Goal: Information Seeking & Learning: Learn about a topic

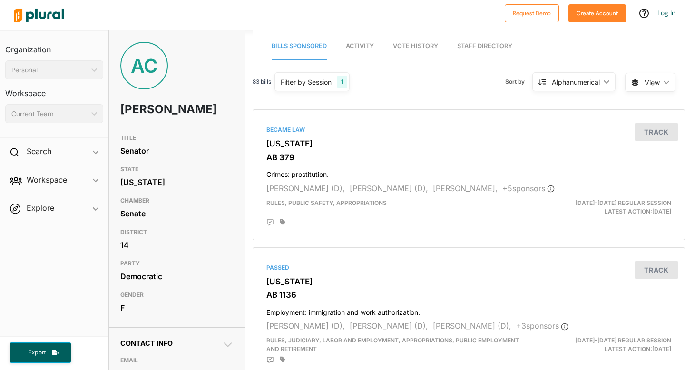
click at [127, 114] on h1 "[PERSON_NAME]" at bounding box center [154, 109] width 68 height 29
drag, startPoint x: 127, startPoint y: 114, endPoint x: 151, endPoint y: 135, distance: 32.7
click at [151, 124] on h1 "[PERSON_NAME]" at bounding box center [154, 109] width 68 height 29
copy h1 "[PERSON_NAME]"
click at [426, 45] on span "Vote History" at bounding box center [415, 45] width 45 height 7
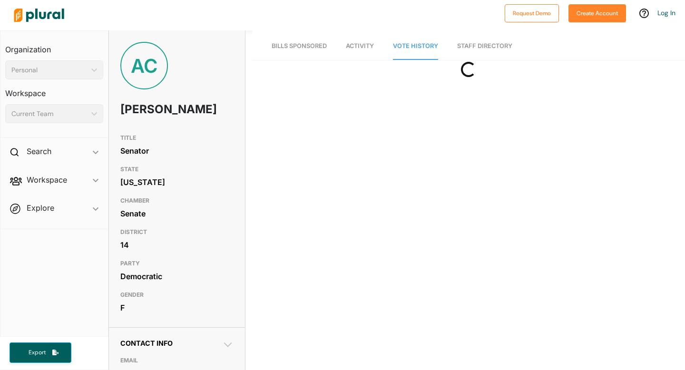
click at [468, 45] on link "Staff Directory" at bounding box center [484, 46] width 55 height 27
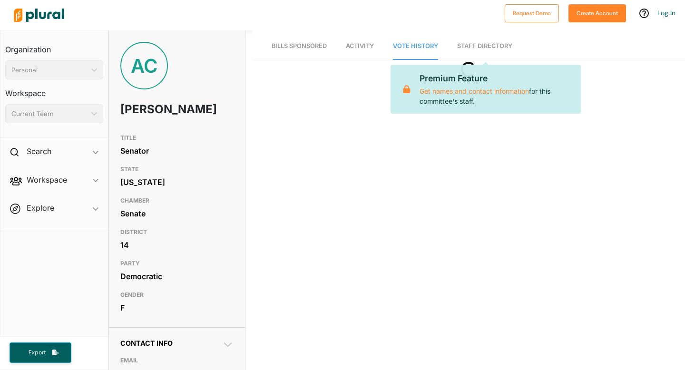
click at [318, 46] on span "Bills Sponsored" at bounding box center [299, 45] width 55 height 7
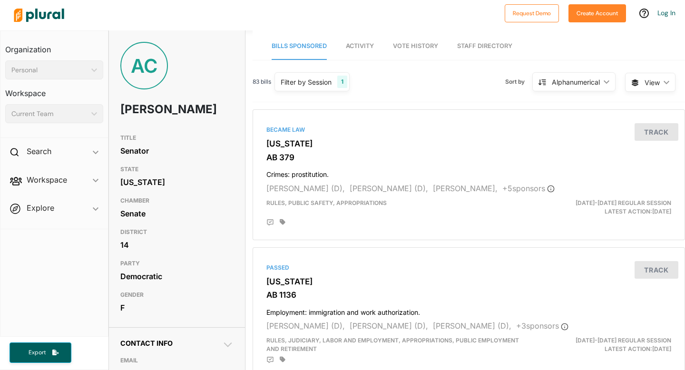
click at [355, 44] on span "Activity" at bounding box center [360, 45] width 28 height 7
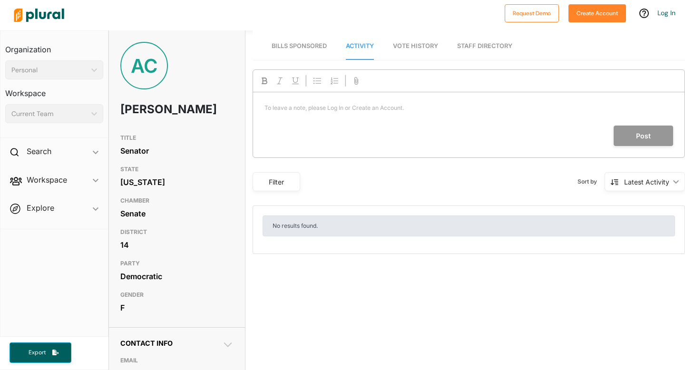
click at [304, 46] on span "Bills Sponsored" at bounding box center [299, 45] width 55 height 7
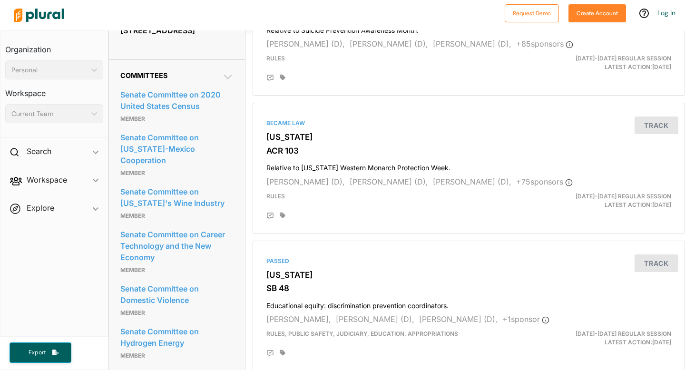
scroll to position [577, 0]
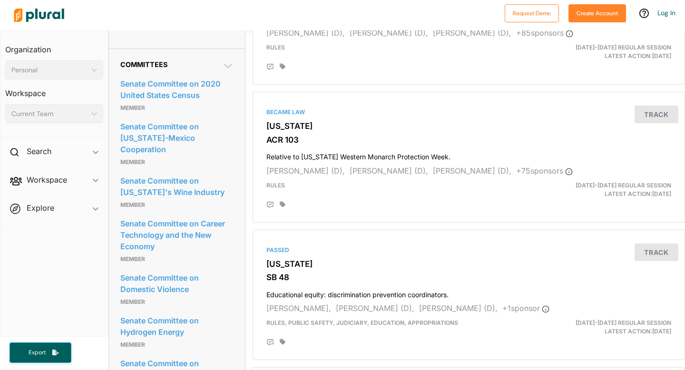
click at [228, 69] on icon at bounding box center [228, 66] width 8 height 5
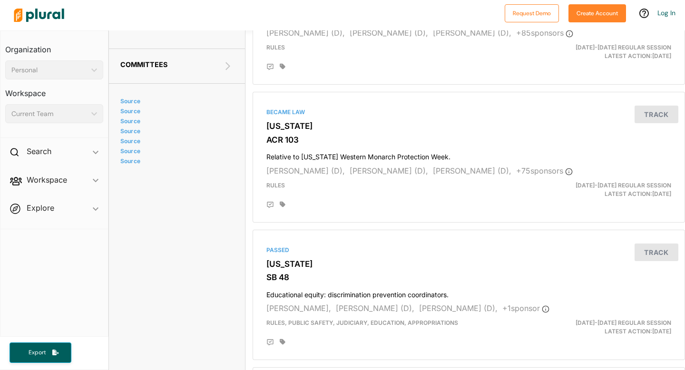
click at [228, 70] on icon at bounding box center [228, 66] width 5 height 8
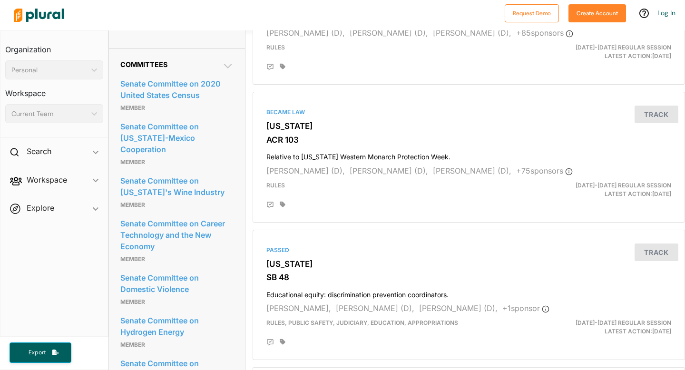
click at [87, 184] on span "Workspace ic_keyboard_arrow_down Members Bills Tags Saved Searches Activity" at bounding box center [54, 182] width 108 height 26
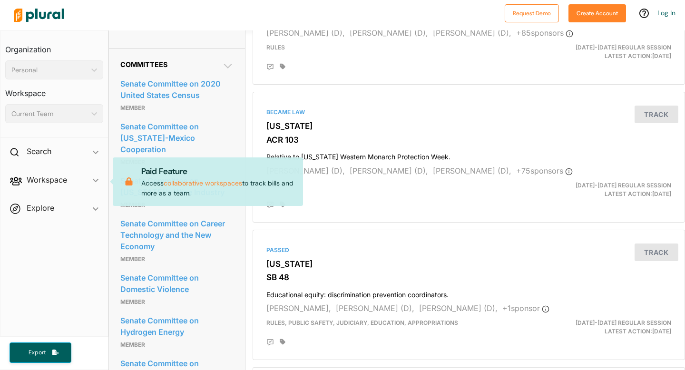
click at [86, 180] on span "Workspace ic_keyboard_arrow_down Members Bills Tags Saved Searches Activity Pai…" at bounding box center [54, 182] width 108 height 26
click at [93, 217] on span "Explore ic_keyboard_arrow_down Overview" at bounding box center [54, 210] width 108 height 26
